Goal: Task Accomplishment & Management: Manage account settings

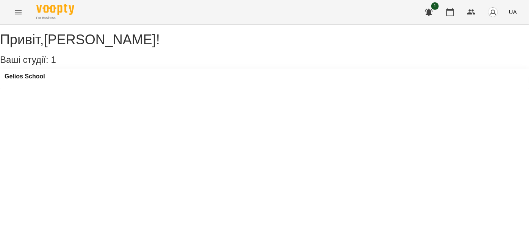
click at [17, 15] on icon "Menu" at bounding box center [18, 12] width 9 height 9
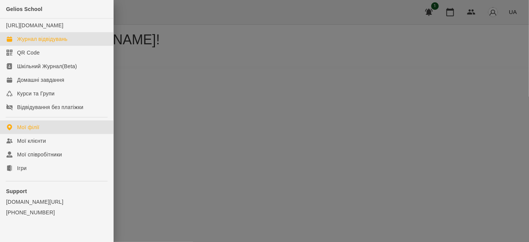
click at [39, 43] on div "Журнал відвідувань" at bounding box center [42, 39] width 50 height 8
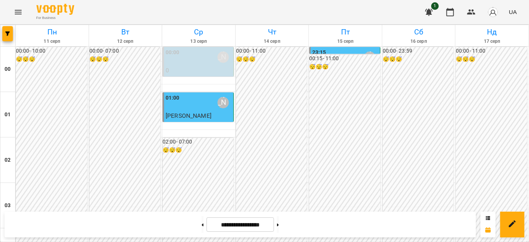
scroll to position [482, 0]
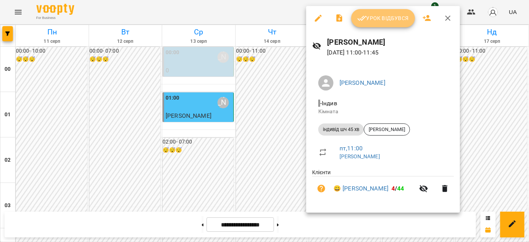
click at [368, 14] on span "Урок відбувся" at bounding box center [384, 18] width 52 height 9
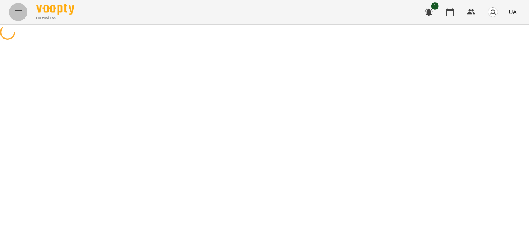
click at [23, 8] on button "Menu" at bounding box center [18, 12] width 18 height 18
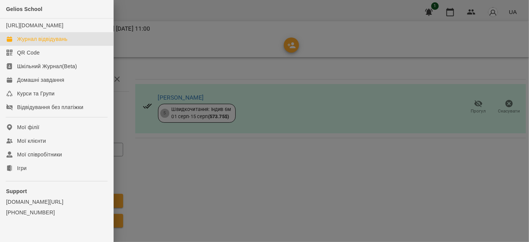
click at [30, 42] on link "Журнал відвідувань" at bounding box center [56, 39] width 113 height 14
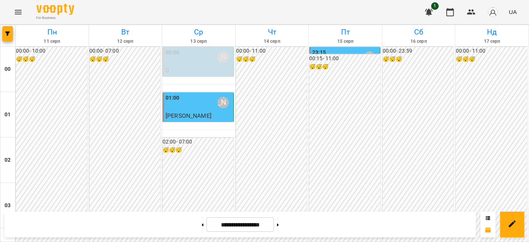
scroll to position [620, 0]
